Goal: Task Accomplishment & Management: Complete application form

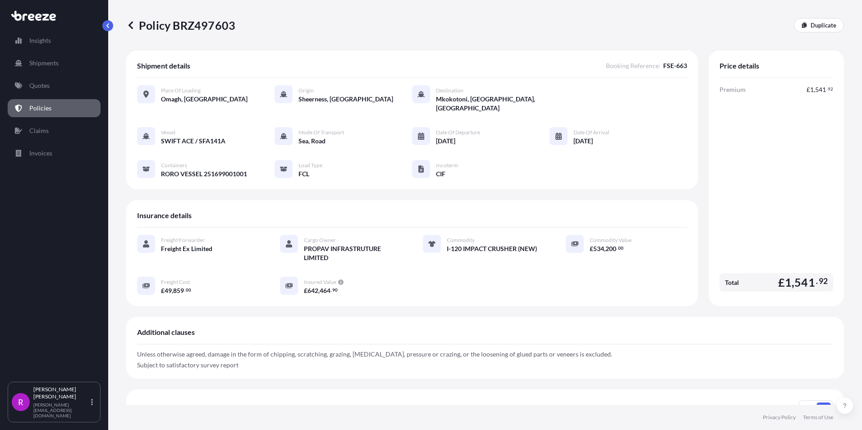
click at [32, 20] on icon at bounding box center [31, 17] width 7 height 7
click at [46, 89] on p "Quotes" at bounding box center [39, 85] width 20 height 9
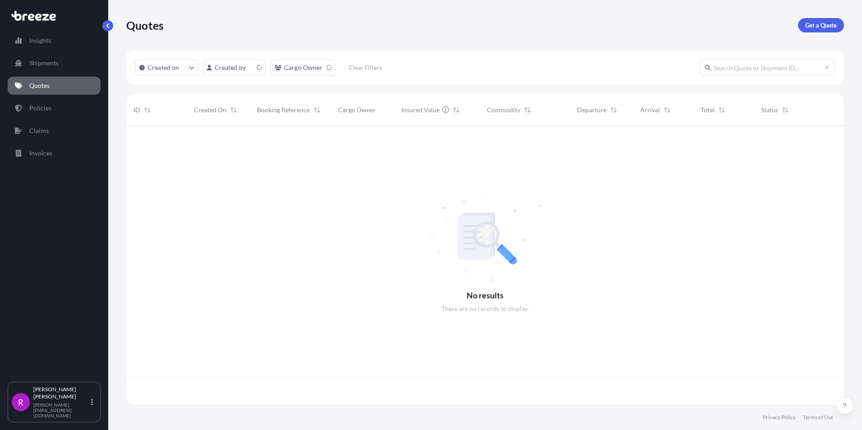
scroll to position [277, 711]
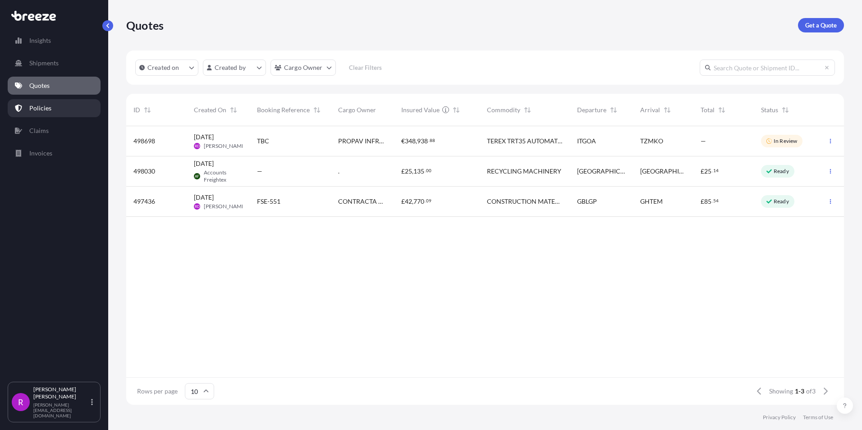
drag, startPoint x: 42, startPoint y: 102, endPoint x: 265, endPoint y: 238, distance: 261.3
click at [259, 244] on div "498698 [DATE] RD [PERSON_NAME] TBC PROPAV INFRASTRUTURE LIMITED € 348 , 938 . 8…" at bounding box center [484, 251] width 717 height 251
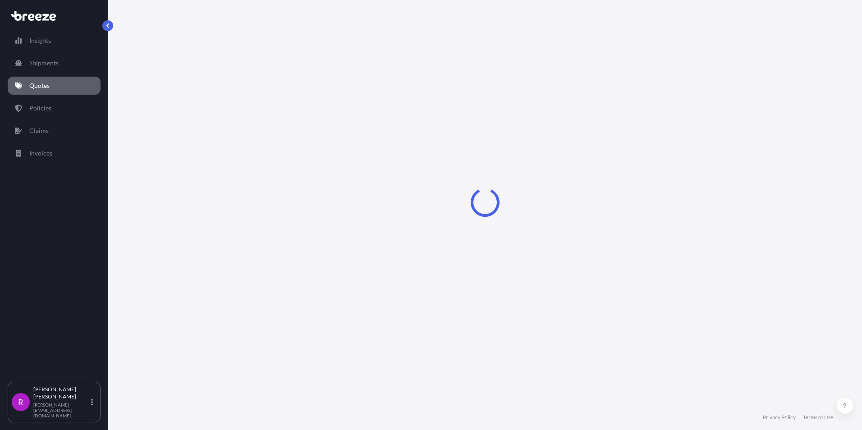
select select "Road"
select select "Sea"
select select "2"
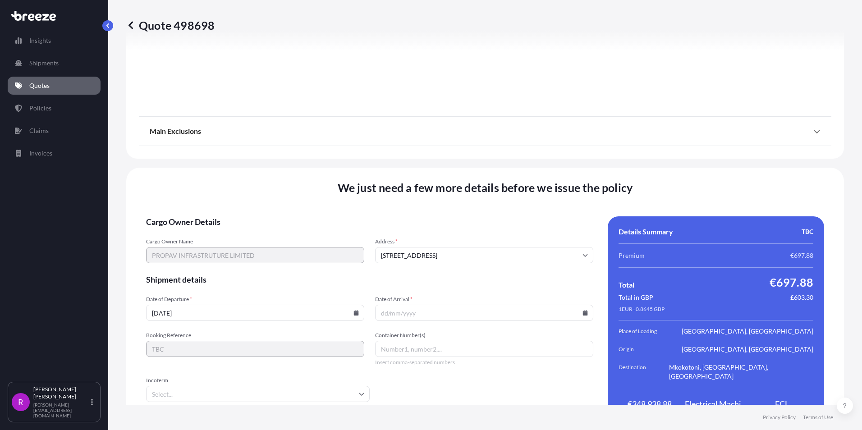
scroll to position [1072, 0]
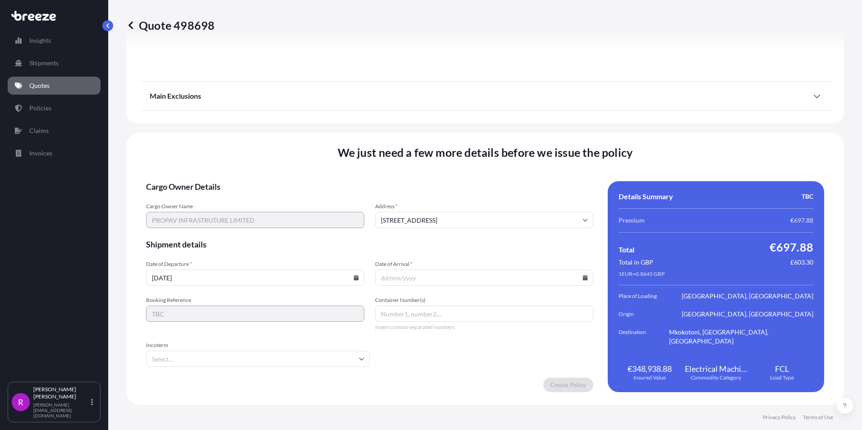
click at [155, 278] on input "[DATE]" at bounding box center [255, 277] width 218 height 16
type input "[DATE]"
click at [384, 277] on input "Date of Arrival *" at bounding box center [484, 277] width 218 height 16
type input "[DATE]"
click at [386, 314] on input "Container Number(s)" at bounding box center [484, 314] width 218 height 16
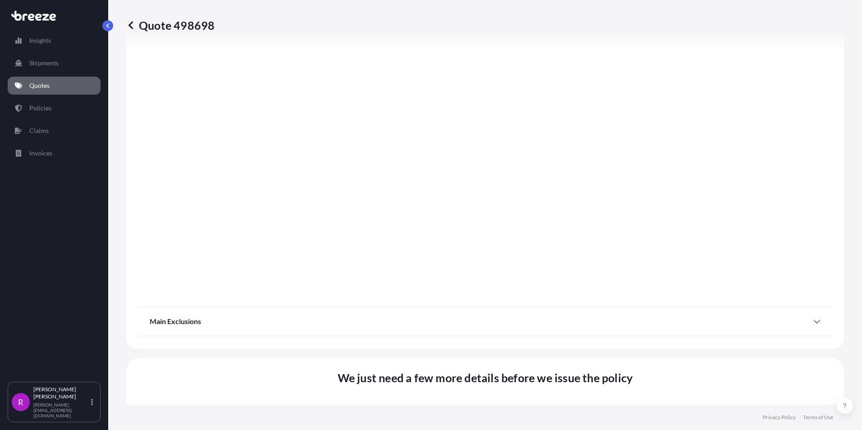
scroll to position [532, 0]
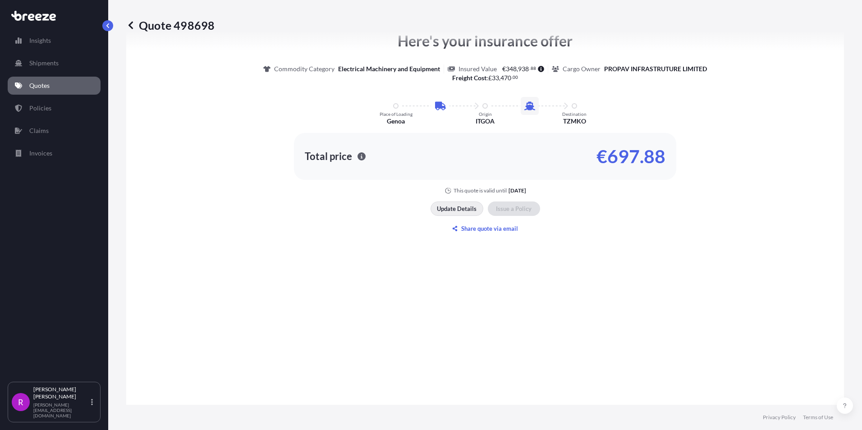
click at [452, 206] on p "Update Details" at bounding box center [457, 208] width 40 height 9
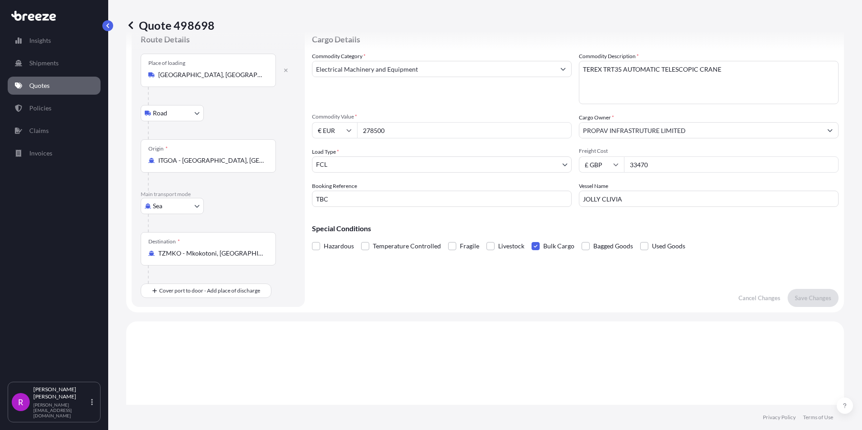
scroll to position [14, 0]
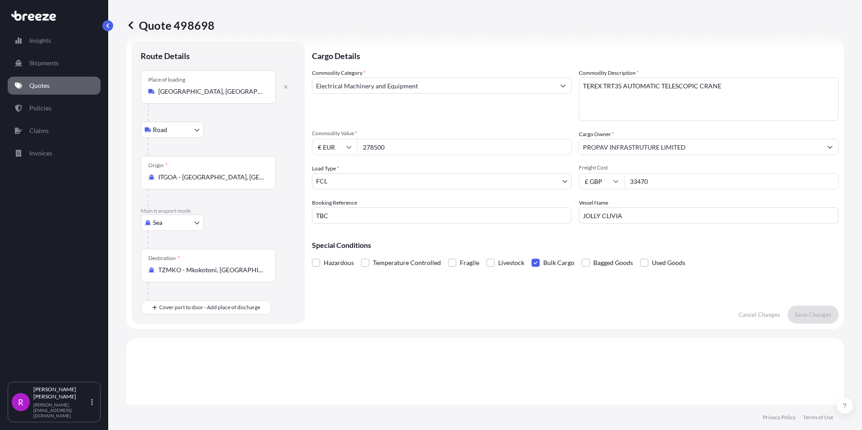
click at [341, 215] on input "TBC" at bounding box center [442, 215] width 260 height 16
drag, startPoint x: 338, startPoint y: 215, endPoint x: 278, endPoint y: 215, distance: 59.9
click at [278, 215] on form "Route Details Place of loading Genoa, Metropolitan City of Genoa, Italy Road Ro…" at bounding box center [484, 182] width 717 height 293
type input "FSE-664"
click at [799, 314] on p "Save Changes" at bounding box center [812, 314] width 36 height 9
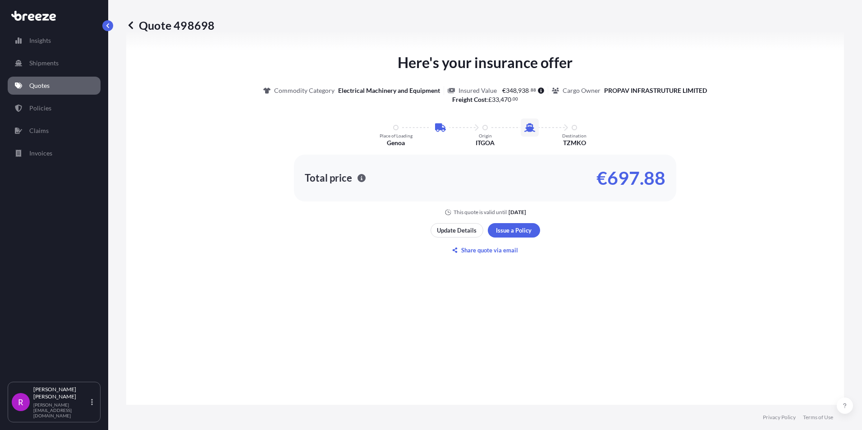
select select "Road"
select select "Sea"
select select "2"
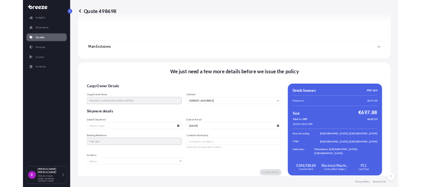
scroll to position [1072, 0]
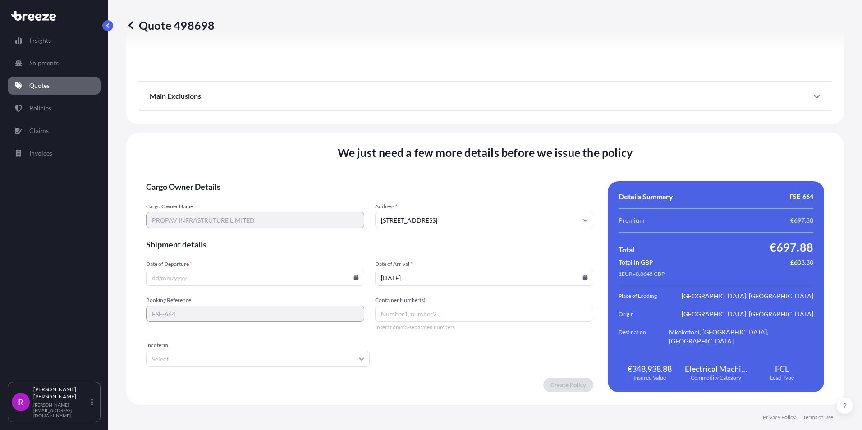
click at [399, 311] on input "Container Number(s)" at bounding box center [484, 314] width 218 height 16
click at [154, 279] on input "Date of Departure *" at bounding box center [255, 277] width 218 height 16
type input "14/09/2025"
click at [409, 309] on input "Container Number(s)" at bounding box center [484, 314] width 218 height 16
paste input "LMCU 500132/3"
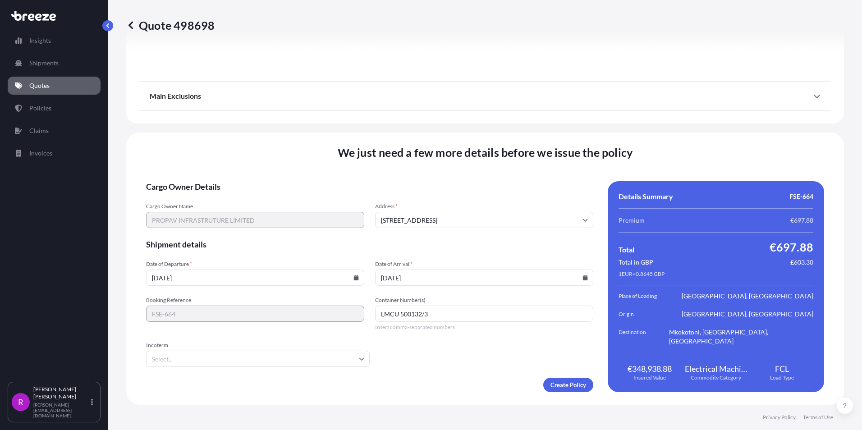
click at [164, 360] on input "Incoterm" at bounding box center [257, 359] width 223 height 16
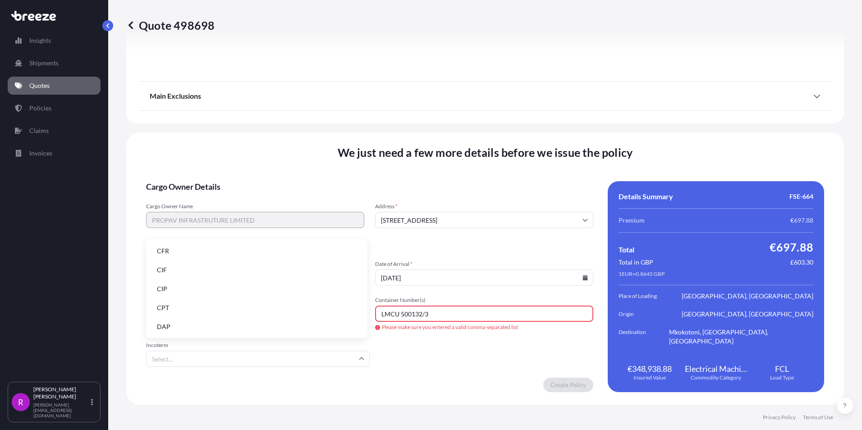
click at [169, 273] on li "CIF" at bounding box center [257, 269] width 214 height 17
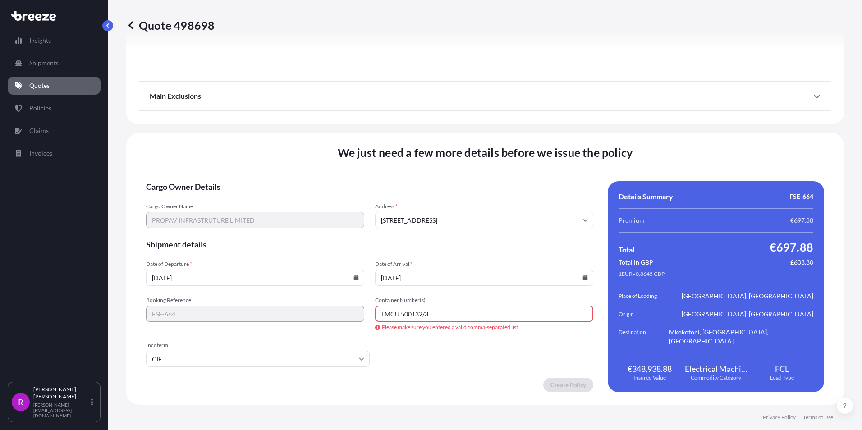
click at [425, 315] on input "LMCU 500132/3" at bounding box center [484, 314] width 218 height 16
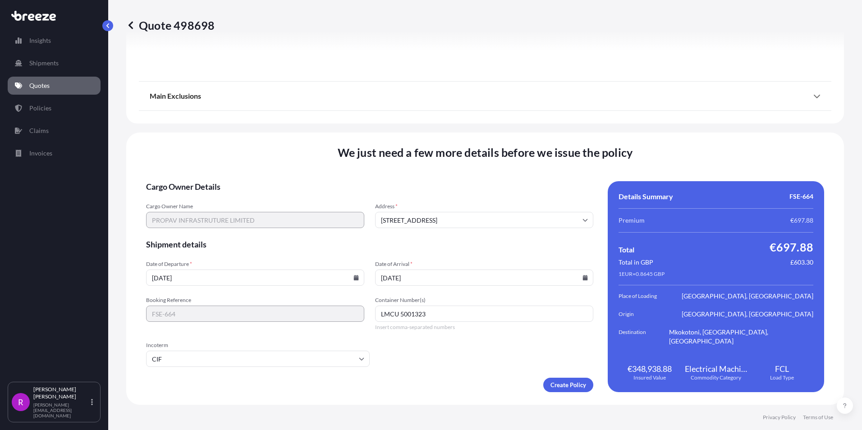
type input "LMCU 5001323"
click at [438, 360] on form "Cargo Owner Details Cargo Owner Name PROPAV INFRASTRUTURE LIMITED Address * 25 …" at bounding box center [369, 286] width 447 height 211
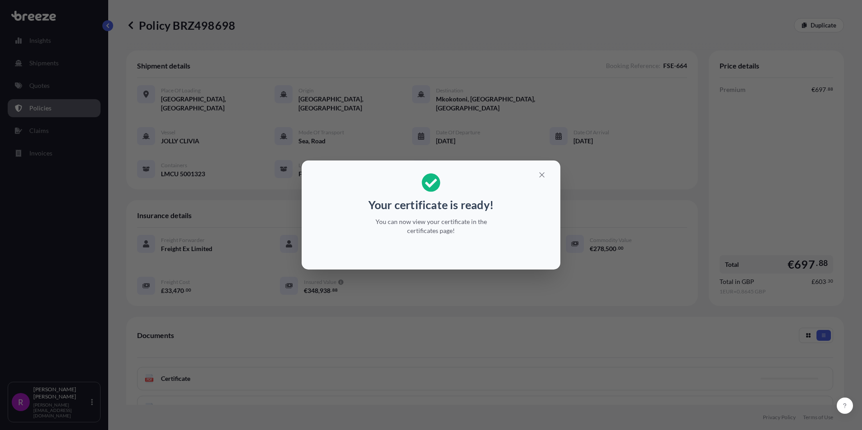
click at [497, 317] on div "Your certificate is ready! You can now view your certificate in the certificate…" at bounding box center [431, 215] width 862 height 430
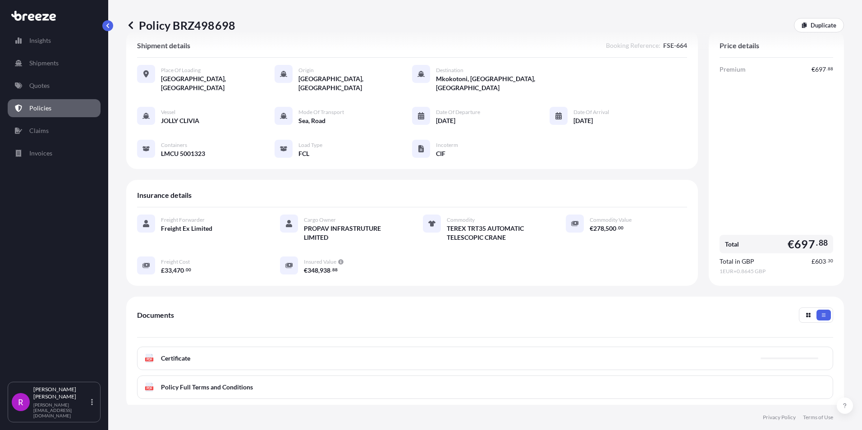
scroll to position [90, 0]
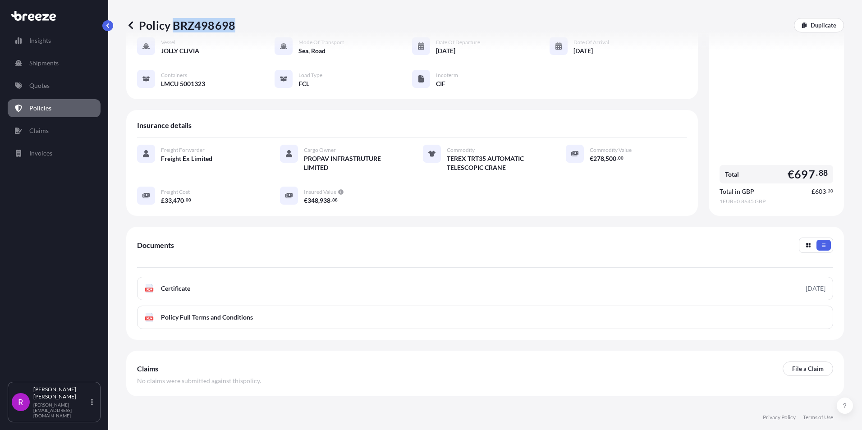
drag, startPoint x: 173, startPoint y: 23, endPoint x: 233, endPoint y: 24, distance: 60.8
click at [233, 24] on p "Policy BRZ498698" at bounding box center [180, 25] width 109 height 14
copy p "BRZ498698"
